Goal: Information Seeking & Learning: Learn about a topic

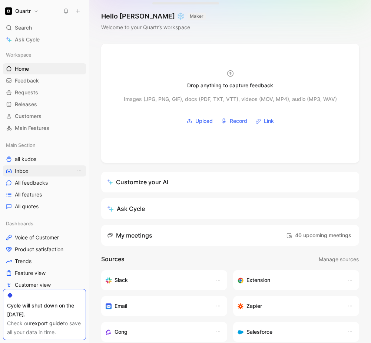
click at [33, 175] on link "Inbox" at bounding box center [44, 170] width 83 height 11
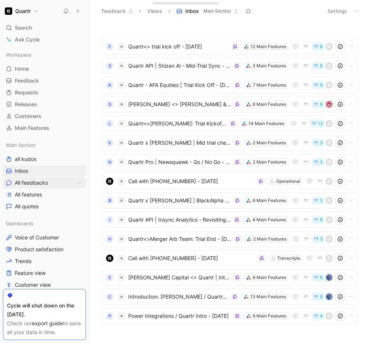
click at [30, 183] on span "All feedbacks" at bounding box center [31, 182] width 33 height 7
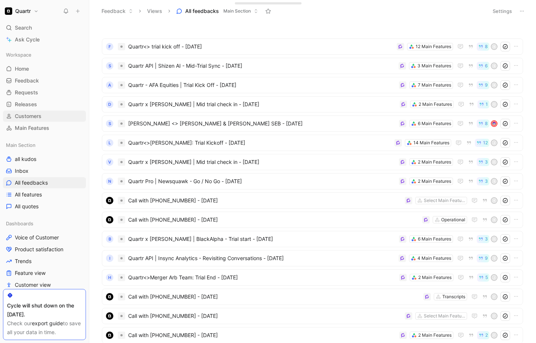
click at [31, 113] on span "Customers" at bounding box center [28, 116] width 27 height 7
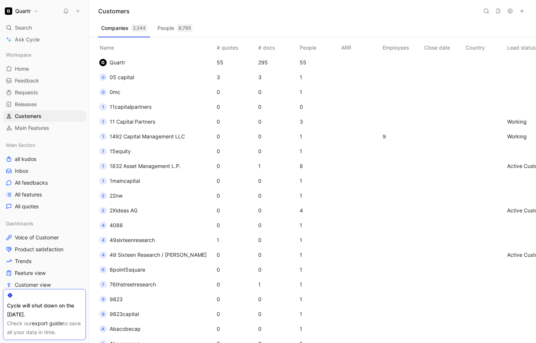
click at [125, 78] on span "05 capital" at bounding box center [122, 77] width 24 height 6
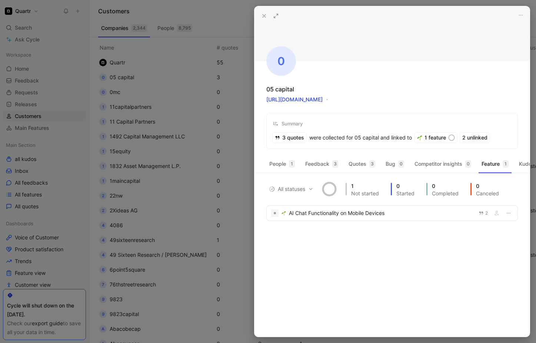
click at [264, 15] on use at bounding box center [263, 15] width 3 height 3
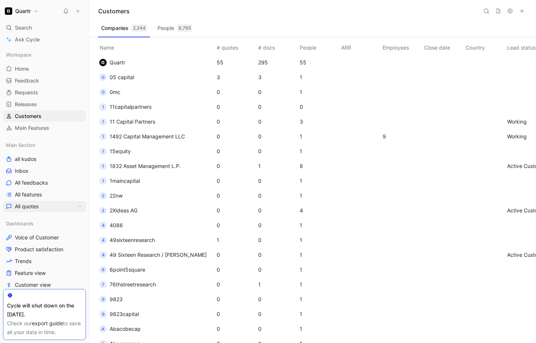
click at [38, 205] on span "All quotes" at bounding box center [27, 206] width 24 height 7
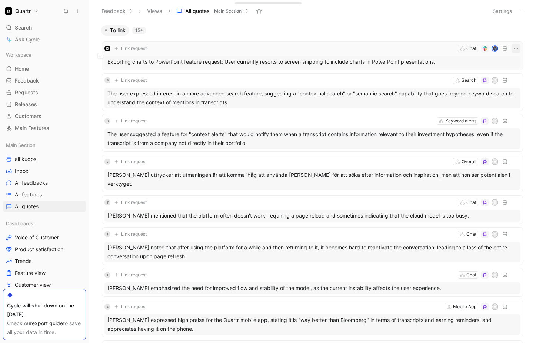
click at [370, 48] on icon "button" at bounding box center [516, 49] width 6 height 6
click at [33, 184] on span "All feedbacks" at bounding box center [31, 182] width 33 height 7
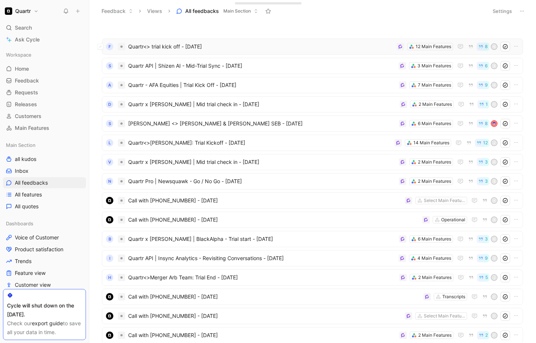
click at [259, 50] on span "Quartr<> trial kick off - [DATE]" at bounding box center [260, 46] width 265 height 9
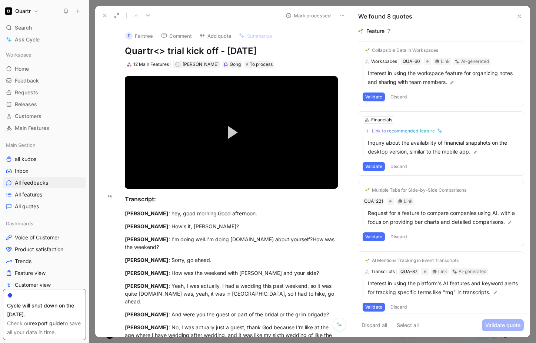
click at [370, 14] on icon at bounding box center [519, 16] width 6 height 6
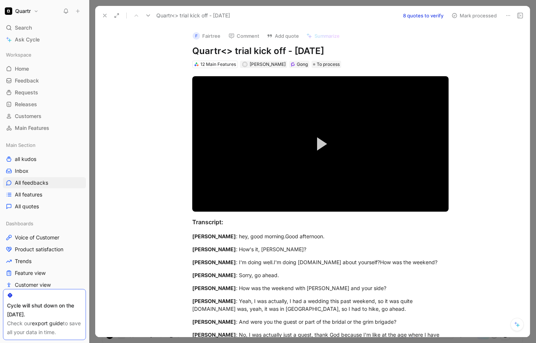
click at [106, 16] on icon at bounding box center [105, 16] width 6 height 6
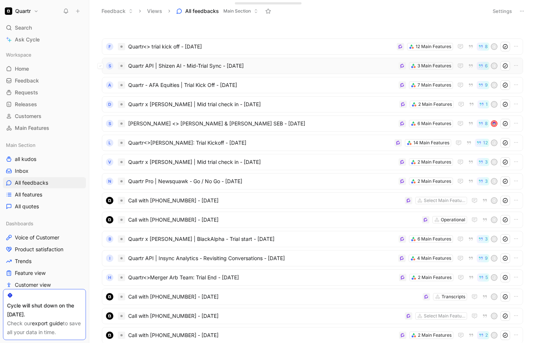
click at [286, 69] on span "Quartr API | Shizen AI - Mid-Trial Sync - [DATE]" at bounding box center [261, 65] width 267 height 9
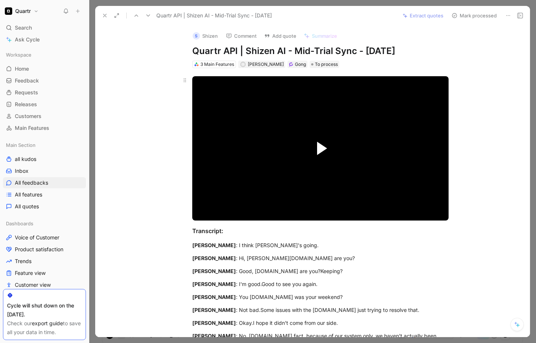
click at [317, 150] on span "Video Player" at bounding box center [322, 148] width 10 height 13
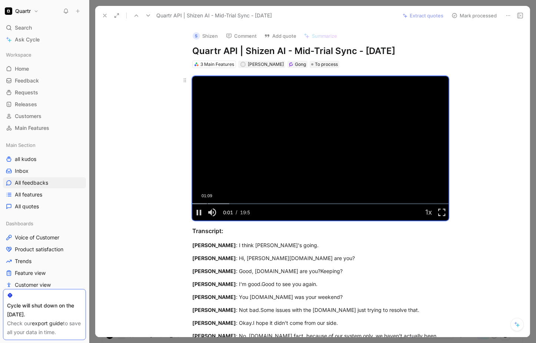
click at [204, 203] on div "Loaded : 14.47% 01:09 00:01" at bounding box center [320, 203] width 256 height 1
click at [220, 203] on div "Loaded : 22.03% 02:19 01:08" at bounding box center [320, 203] width 256 height 1
click at [234, 203] on div "Loaded : 29.60% 03:27 02:20" at bounding box center [320, 203] width 256 height 1
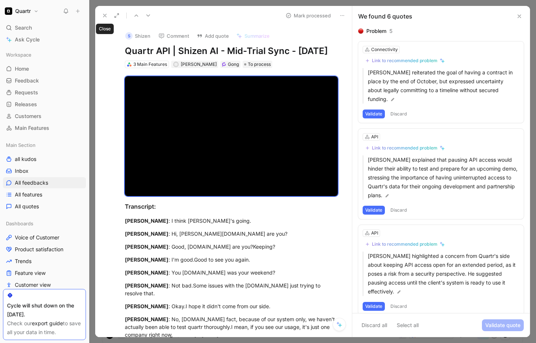
click at [104, 16] on icon at bounding box center [105, 16] width 6 height 6
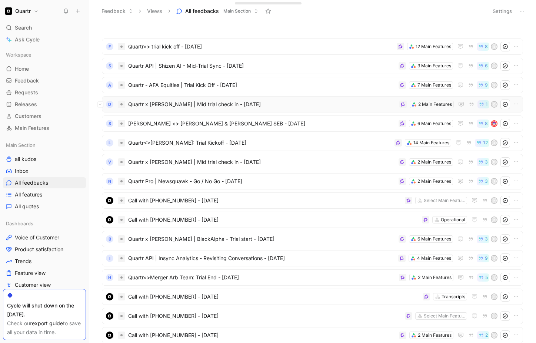
click at [277, 104] on span "Quartr x [PERSON_NAME] | Mid trial check in - [DATE]" at bounding box center [262, 104] width 268 height 9
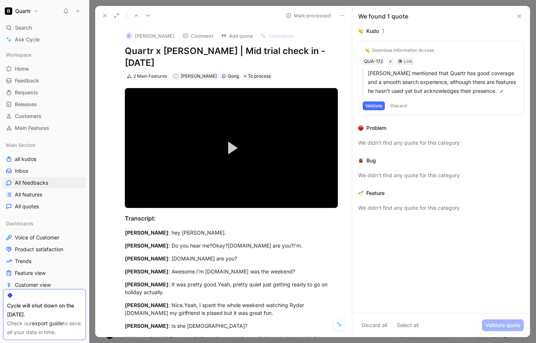
click at [342, 15] on icon at bounding box center [342, 16] width 6 height 6
click at [356, 42] on div "Delete" at bounding box center [372, 42] width 43 height 9
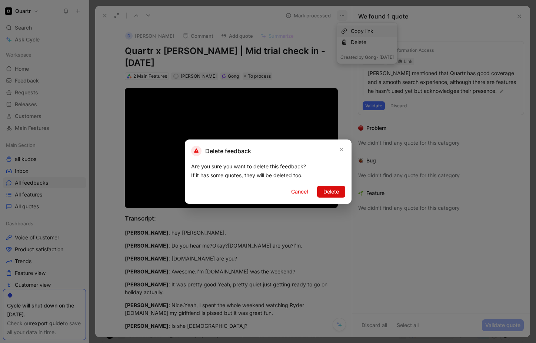
click at [329, 197] on button "Delete" at bounding box center [331, 192] width 28 height 12
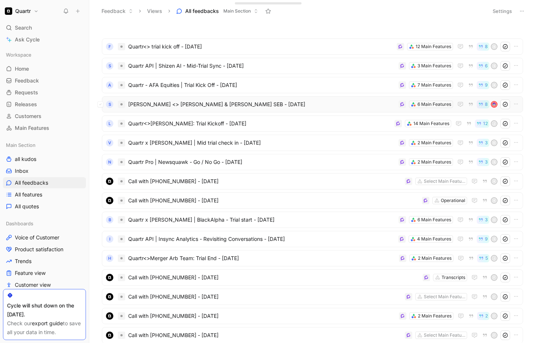
click at [275, 102] on span "[PERSON_NAME] <> [PERSON_NAME] & [PERSON_NAME] SEB - [DATE]" at bounding box center [261, 104] width 267 height 9
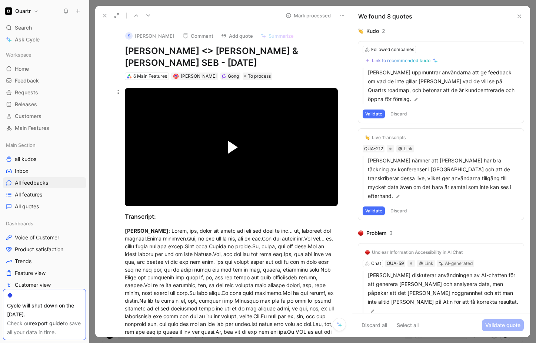
click at [230, 141] on span "Video Player" at bounding box center [233, 147] width 10 height 13
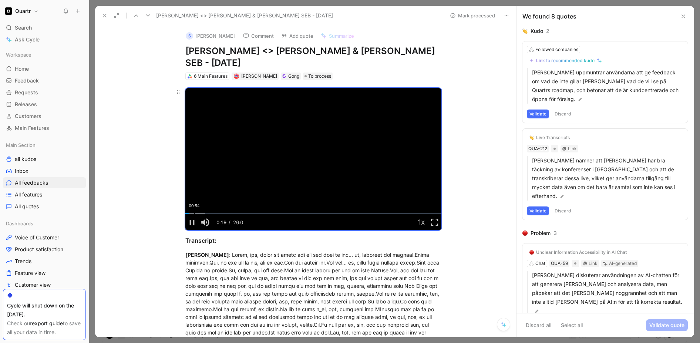
click at [194, 213] on div "00:54" at bounding box center [194, 213] width 0 height 1
click at [200, 213] on div "Loaded : 14.63% 01:41 01:16" at bounding box center [313, 213] width 256 height 1
click at [206, 213] on div "Loaded : 18.91% 02:20 02:20" at bounding box center [313, 213] width 256 height 1
click at [211, 213] on div "Loaded : 21.39% 02:47 02:23" at bounding box center [313, 213] width 256 height 1
click at [230, 213] on div "04:33" at bounding box center [230, 213] width 0 height 1
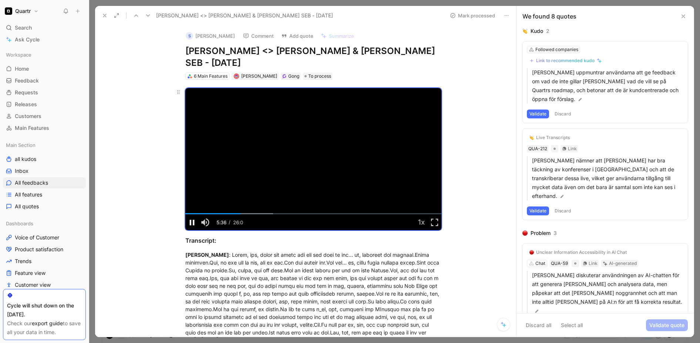
click at [192, 222] on span "Video Player" at bounding box center [191, 222] width 13 height 0
click at [190, 222] on span "Video Player" at bounding box center [191, 222] width 13 height 0
click at [254, 213] on div "07:01" at bounding box center [254, 213] width 0 height 1
click at [263, 213] on div "07:55" at bounding box center [263, 213] width 0 height 1
click at [272, 213] on div "08:47" at bounding box center [272, 213] width 0 height 1
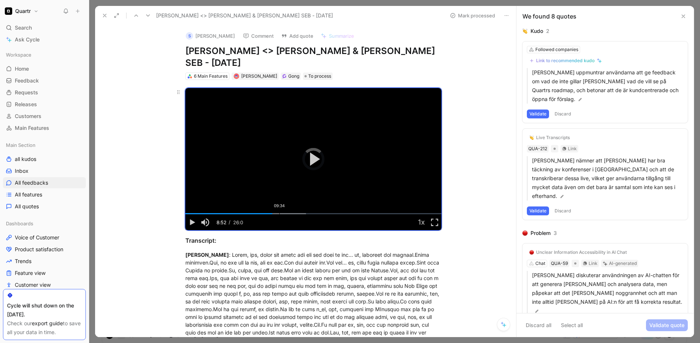
click at [277, 213] on div "Loaded : 47.06% 09:34 08:52" at bounding box center [313, 213] width 256 height 1
click at [295, 213] on div "Loaded : 51.34% 11:21 10:54" at bounding box center [313, 213] width 256 height 1
click at [299, 213] on div "Loaded : 51.34% 11:46 11:22" at bounding box center [313, 213] width 256 height 1
click at [305, 213] on div "Loaded : 51.34% 12:22 11:49" at bounding box center [313, 213] width 256 height 1
click at [311, 213] on div "Loaded : 59.90% 12:58 12:25" at bounding box center [313, 213] width 256 height 1
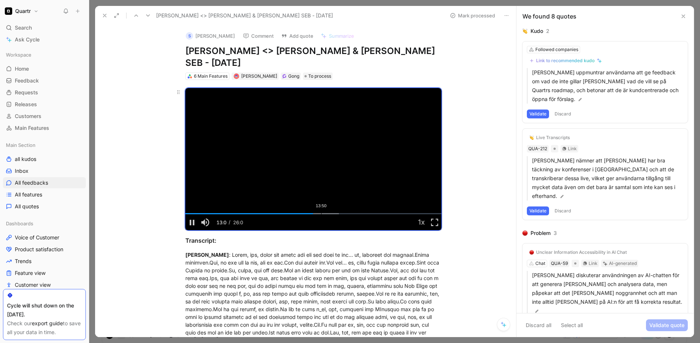
click at [321, 213] on div "13:50" at bounding box center [321, 213] width 0 height 1
click at [325, 213] on div "14:04" at bounding box center [325, 213] width 0 height 1
click at [332, 213] on div "14:51" at bounding box center [332, 213] width 0 height 1
click at [345, 213] on div "16:15" at bounding box center [345, 213] width 0 height 1
click at [352, 213] on div "17:00" at bounding box center [352, 213] width 0 height 1
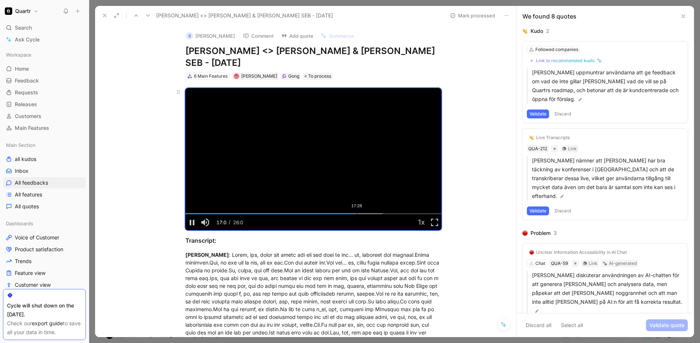
click at [357, 213] on div "17:28" at bounding box center [357, 213] width 0 height 1
click at [354, 213] on div "17:12" at bounding box center [354, 213] width 0 height 1
click at [364, 213] on div "18:08" at bounding box center [364, 213] width 0 height 1
click at [368, 213] on div "Loaded : 81.29% 18:49 18:09" at bounding box center [313, 213] width 256 height 1
click at [370, 213] on div "Loaded : 85.57% 19:12 18:53" at bounding box center [313, 213] width 256 height 1
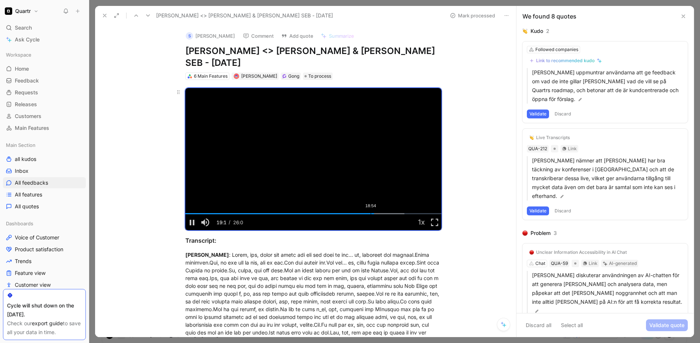
click at [370, 213] on div "18:54" at bounding box center [371, 213] width 0 height 1
click at [370, 213] on div "Loaded : 89.85% 20:54 20:25" at bounding box center [313, 213] width 256 height 1
click at [105, 17] on icon at bounding box center [105, 16] width 6 height 6
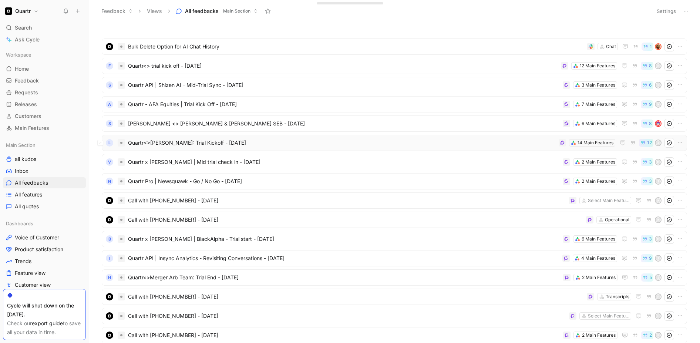
click at [255, 144] on span "Quartr<>[PERSON_NAME]: Trial Kickoff - [DATE]" at bounding box center [342, 142] width 428 height 9
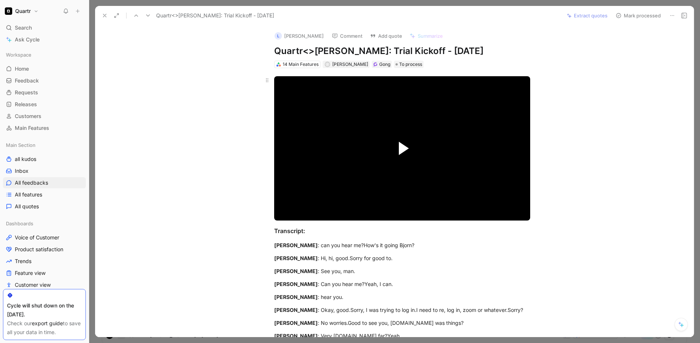
click at [370, 152] on span "Video Player" at bounding box center [404, 148] width 10 height 13
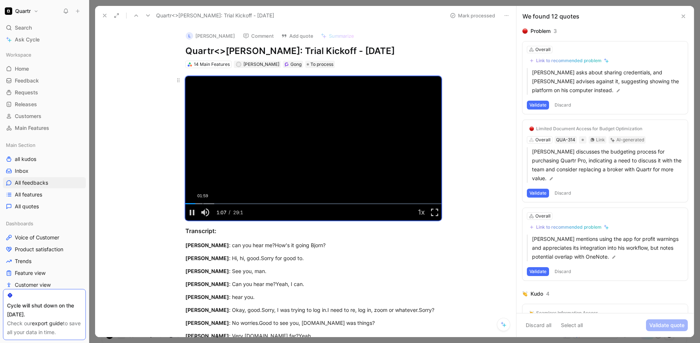
click at [201, 203] on div "Loaded : 11.23% 01:59 01:07" at bounding box center [313, 203] width 256 height 1
click at [208, 203] on div "02:34" at bounding box center [208, 203] width 0 height 1
click at [214, 204] on div "03:12" at bounding box center [214, 203] width 0 height 1
click at [220, 203] on div "03:56" at bounding box center [220, 203] width 0 height 1
click at [225, 203] on div "04:31" at bounding box center [225, 203] width 0 height 1
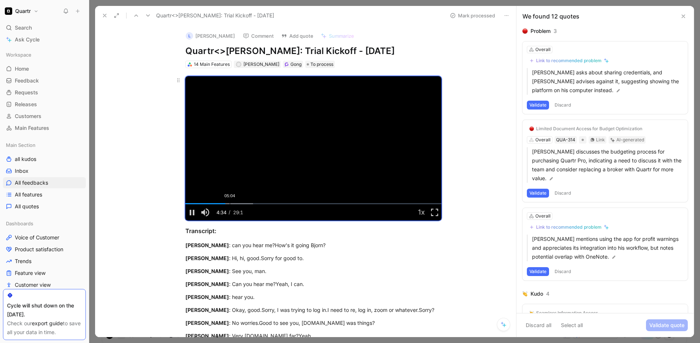
click at [228, 203] on div "Loaded : 26.51% 05:04 04:34" at bounding box center [313, 203] width 256 height 1
click at [235, 203] on div "Loaded : 29.49% 05:50 05:09" at bounding box center [313, 203] width 256 height 1
click at [245, 203] on div "06:51" at bounding box center [245, 203] width 0 height 1
click at [251, 204] on div "07:29" at bounding box center [251, 203] width 0 height 1
click at [192, 212] on span "Video Player" at bounding box center [191, 212] width 13 height 0
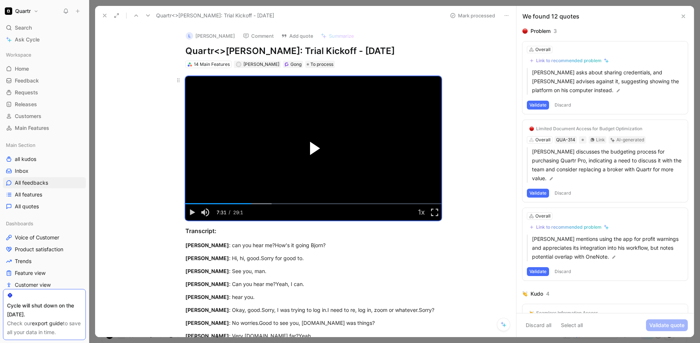
click at [311, 150] on span "Video Player" at bounding box center [315, 148] width 10 height 13
click at [190, 212] on span "Video Player" at bounding box center [191, 212] width 13 height 0
